Goal: Task Accomplishment & Management: Complete application form

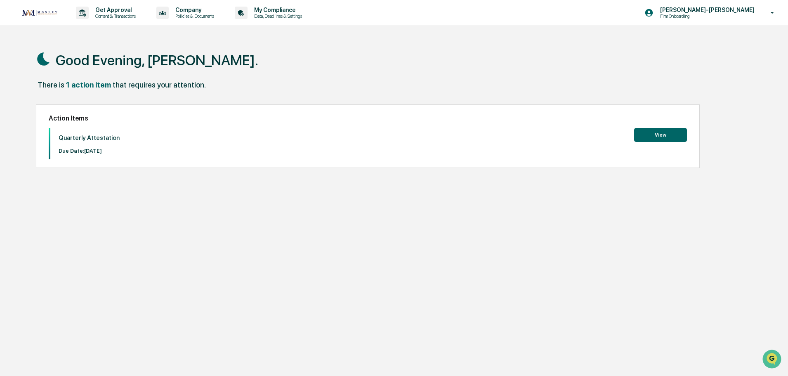
click at [636, 125] on div "Action Items Quarterly Attestation Due Date: [DATE] View" at bounding box center [368, 136] width 664 height 64
click at [647, 133] on button "View" at bounding box center [660, 135] width 53 height 14
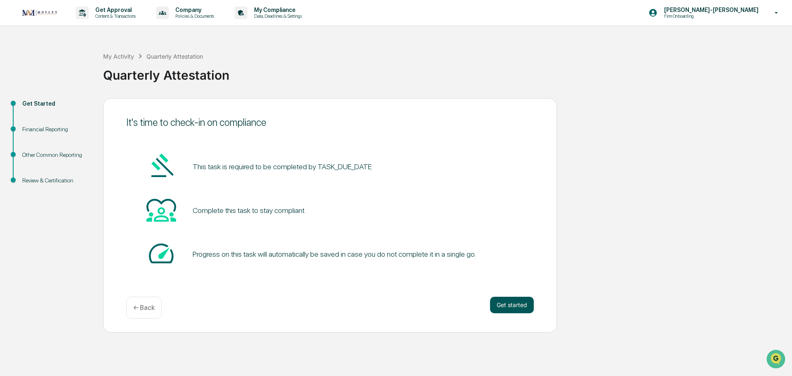
click at [504, 307] on button "Get started" at bounding box center [512, 304] width 44 height 16
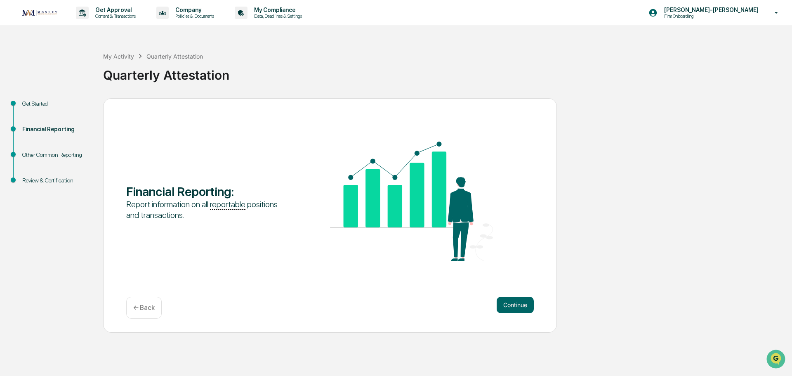
click at [504, 307] on button "Continue" at bounding box center [514, 304] width 37 height 16
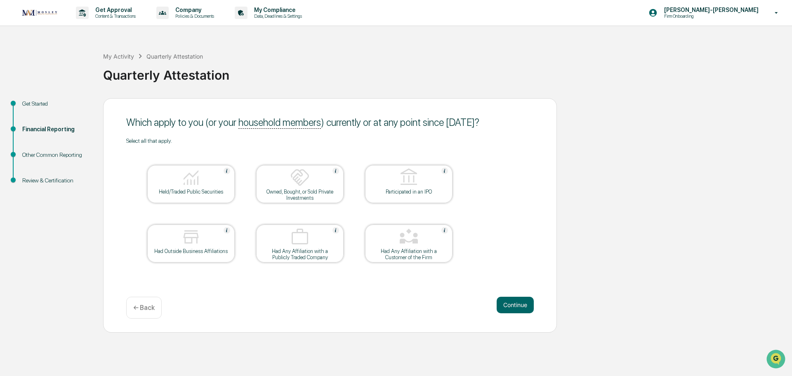
click at [201, 188] on div at bounding box center [191, 177] width 82 height 21
click at [514, 302] on button "Continue" at bounding box center [514, 304] width 37 height 16
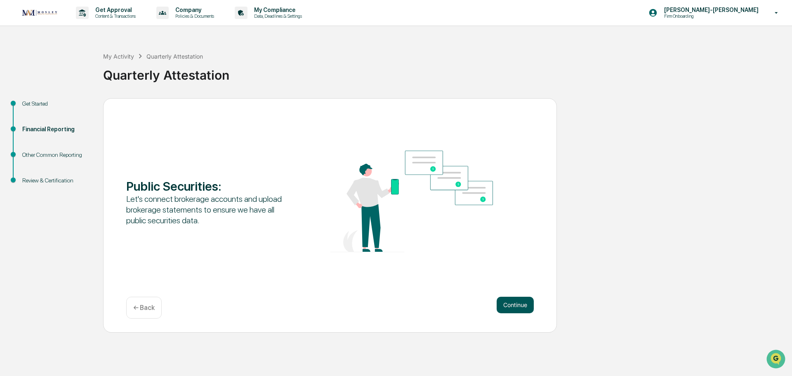
click at [522, 306] on button "Continue" at bounding box center [514, 304] width 37 height 16
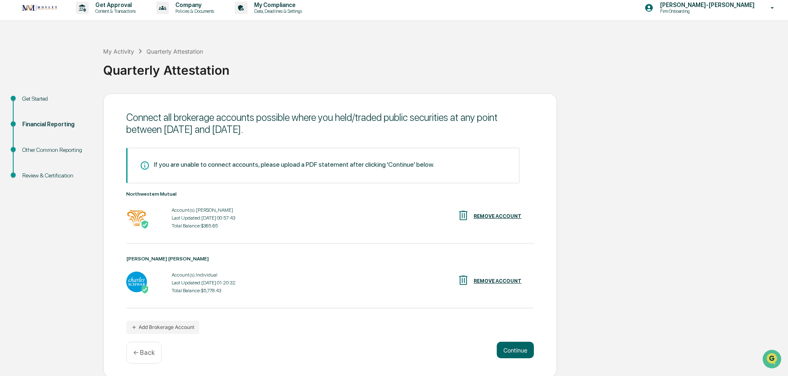
scroll to position [7, 0]
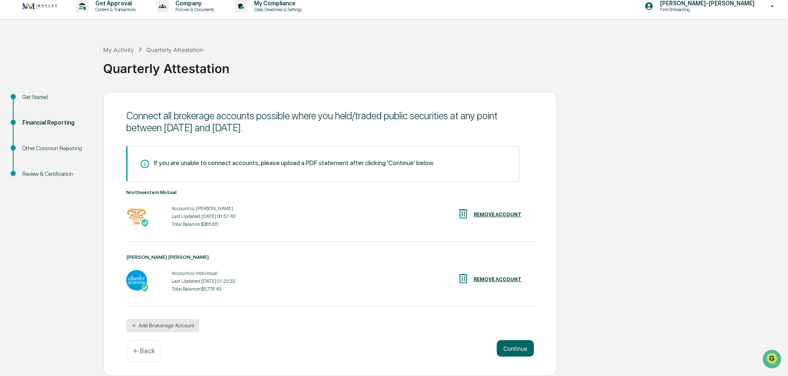
click at [161, 327] on button "Add Brokerage Account" at bounding box center [162, 325] width 73 height 13
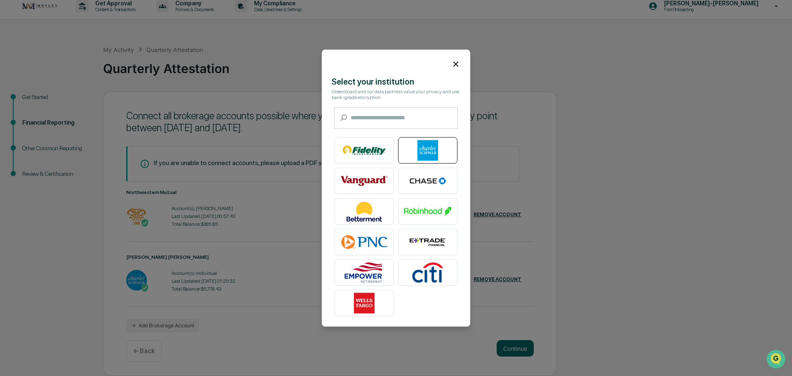
click at [441, 147] on img at bounding box center [427, 150] width 47 height 21
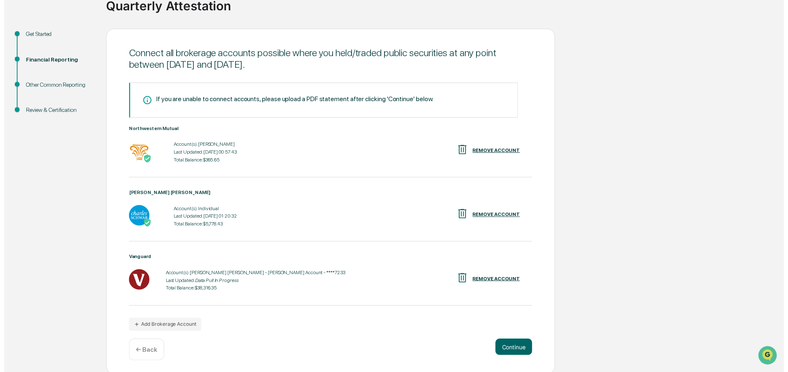
scroll to position [71, 0]
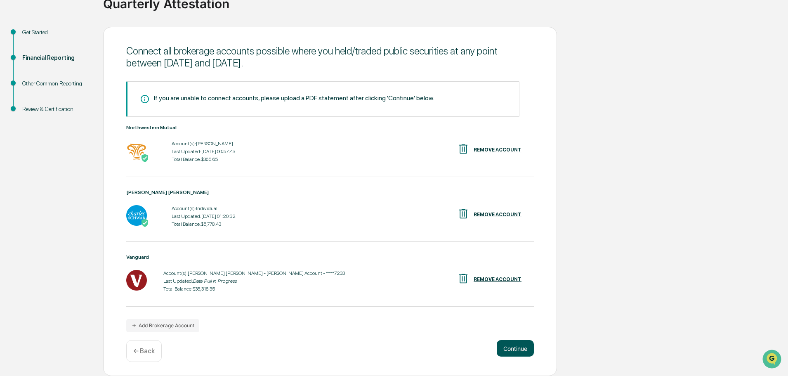
click at [519, 349] on button "Continue" at bounding box center [514, 348] width 37 height 16
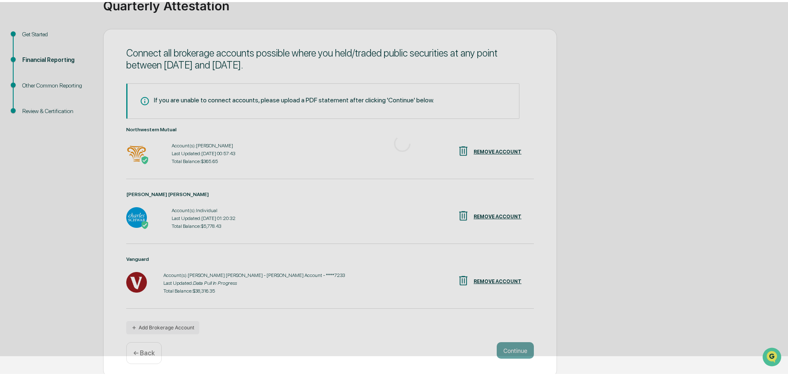
scroll to position [0, 0]
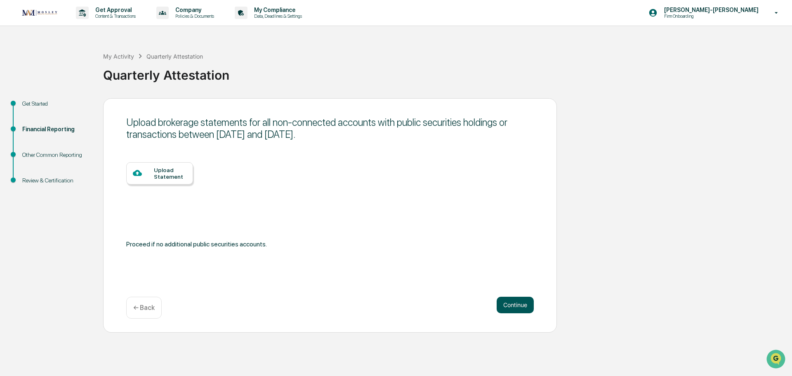
click at [522, 301] on button "Continue" at bounding box center [514, 304] width 37 height 16
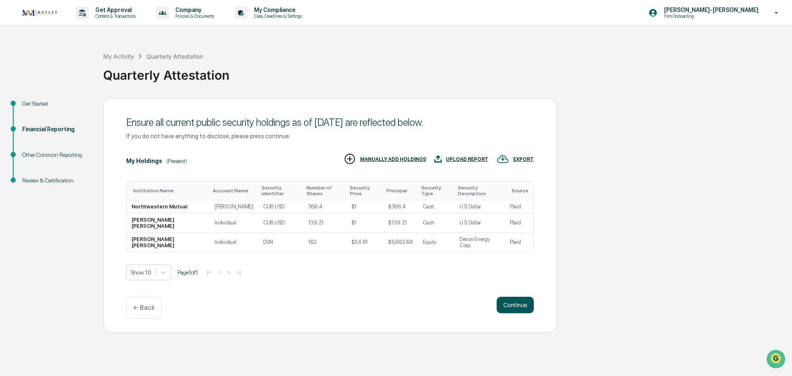
click at [519, 310] on button "Continue" at bounding box center [514, 304] width 37 height 16
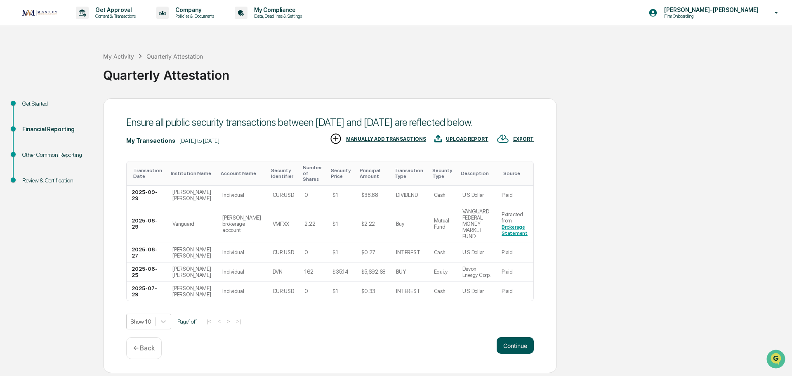
click at [516, 338] on button "Continue" at bounding box center [514, 345] width 37 height 16
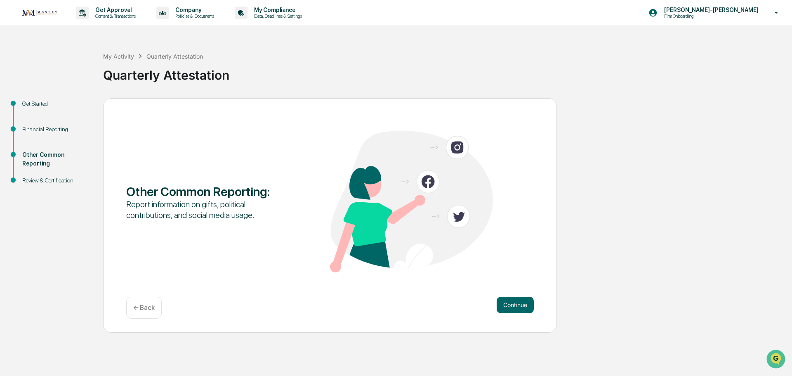
click at [510, 295] on div "Other Common Reporting : Report information on gifts, political contributions, …" at bounding box center [330, 215] width 454 height 234
click at [507, 303] on button "Continue" at bounding box center [514, 304] width 37 height 16
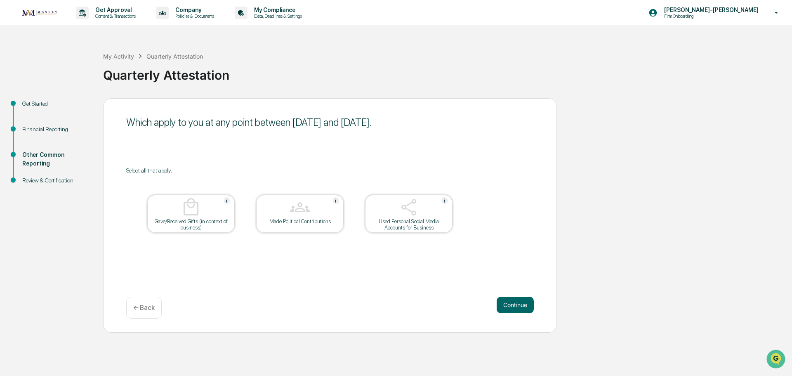
click at [507, 303] on button "Continue" at bounding box center [514, 304] width 37 height 16
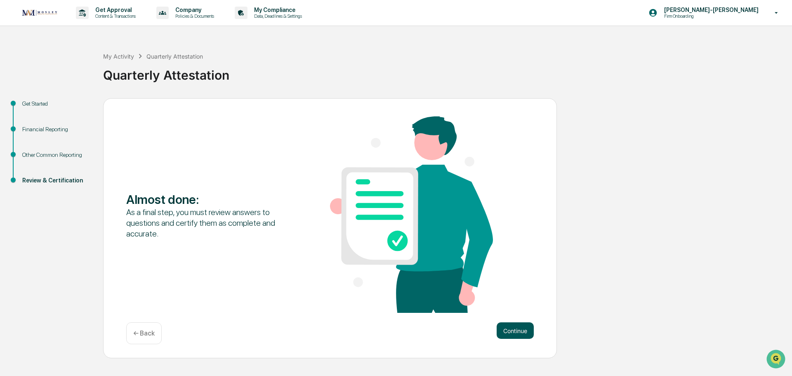
click at [511, 326] on button "Continue" at bounding box center [514, 330] width 37 height 16
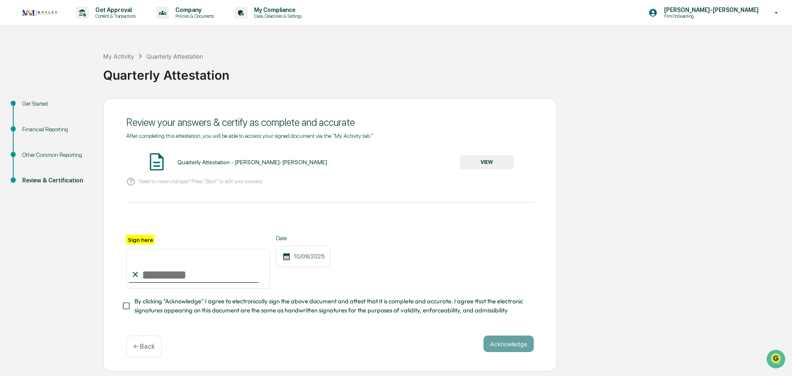
click at [133, 279] on icon at bounding box center [135, 274] width 9 height 9
click at [138, 273] on icon at bounding box center [135, 274] width 9 height 9
click at [144, 233] on div at bounding box center [329, 225] width 407 height 20
click at [144, 236] on label "Sign here" at bounding box center [140, 239] width 28 height 9
click at [144, 249] on input "Sign here" at bounding box center [198, 269] width 144 height 40
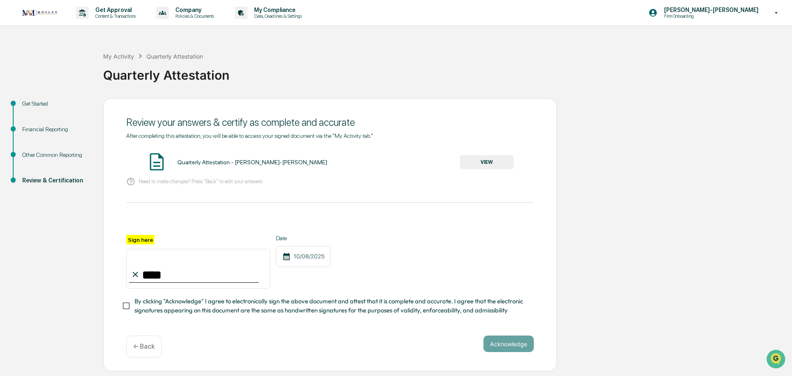
type input "**********"
click at [510, 348] on button "Acknowledge" at bounding box center [508, 343] width 50 height 16
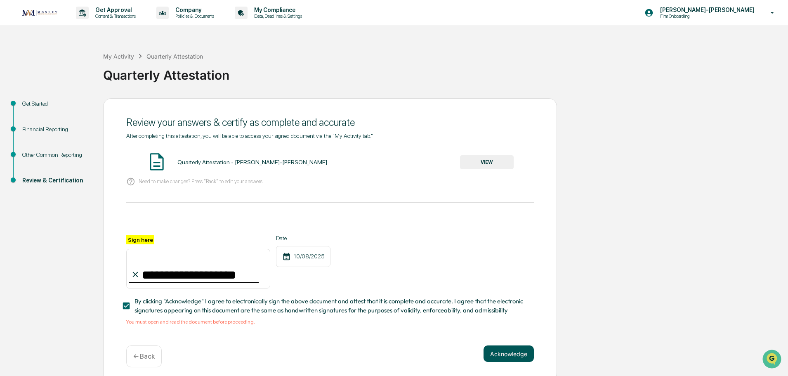
click at [505, 354] on button "Acknowledge" at bounding box center [508, 353] width 50 height 16
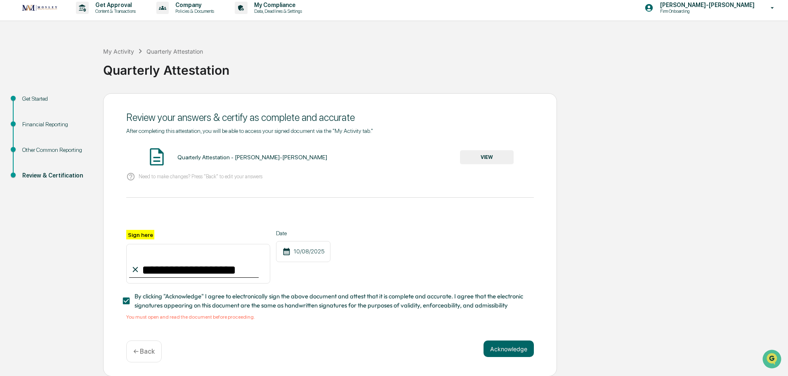
scroll to position [8, 0]
click at [181, 294] on span "By clicking "Acknowledge" I agree to electronically sign the above document and…" at bounding box center [330, 300] width 393 height 19
click at [197, 153] on div "Quarterly Attestation - [PERSON_NAME]-[PERSON_NAME]" at bounding box center [252, 156] width 150 height 7
click at [490, 153] on button "VIEW" at bounding box center [487, 157] width 54 height 14
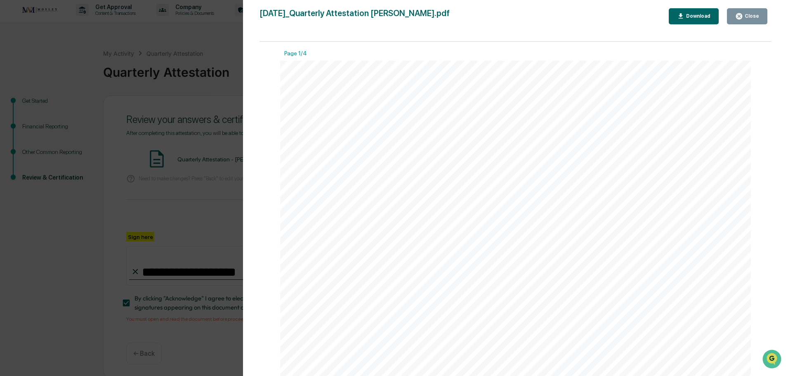
scroll to position [0, 0]
click at [752, 18] on div "Close" at bounding box center [751, 16] width 16 height 6
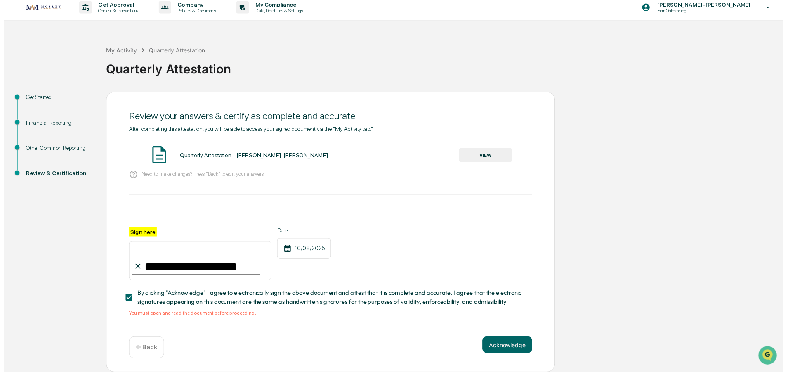
scroll to position [8, 0]
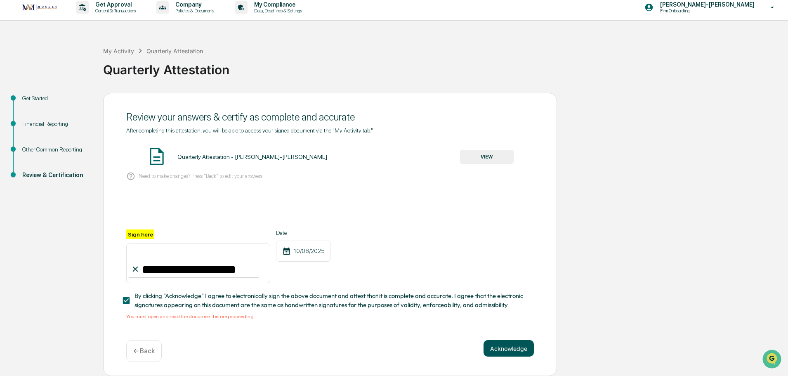
click at [504, 349] on button "Acknowledge" at bounding box center [508, 348] width 50 height 16
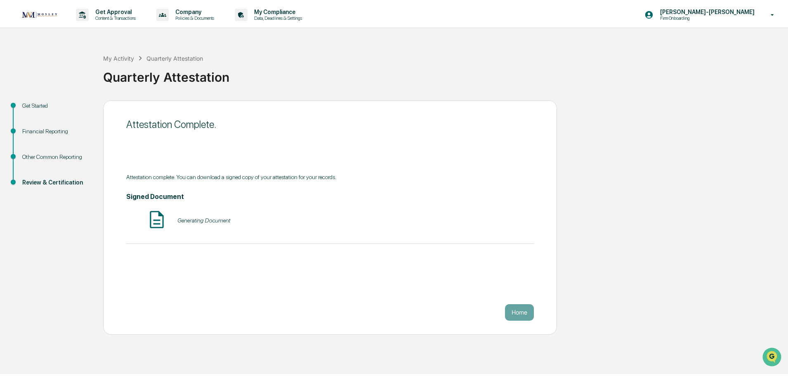
scroll to position [0, 0]
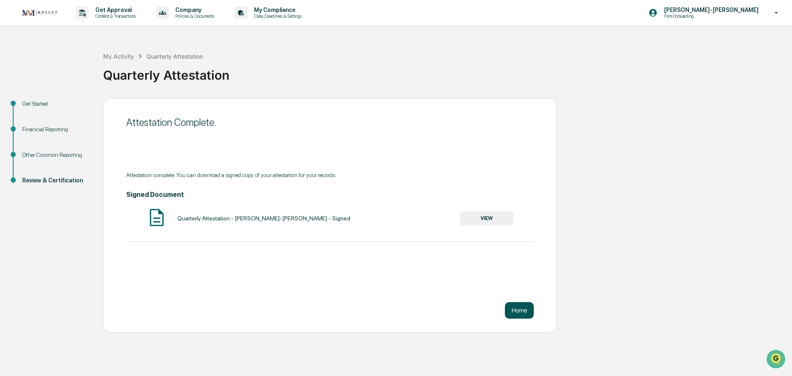
click at [525, 312] on button "Home" at bounding box center [519, 310] width 29 height 16
